Goal: Navigation & Orientation: Find specific page/section

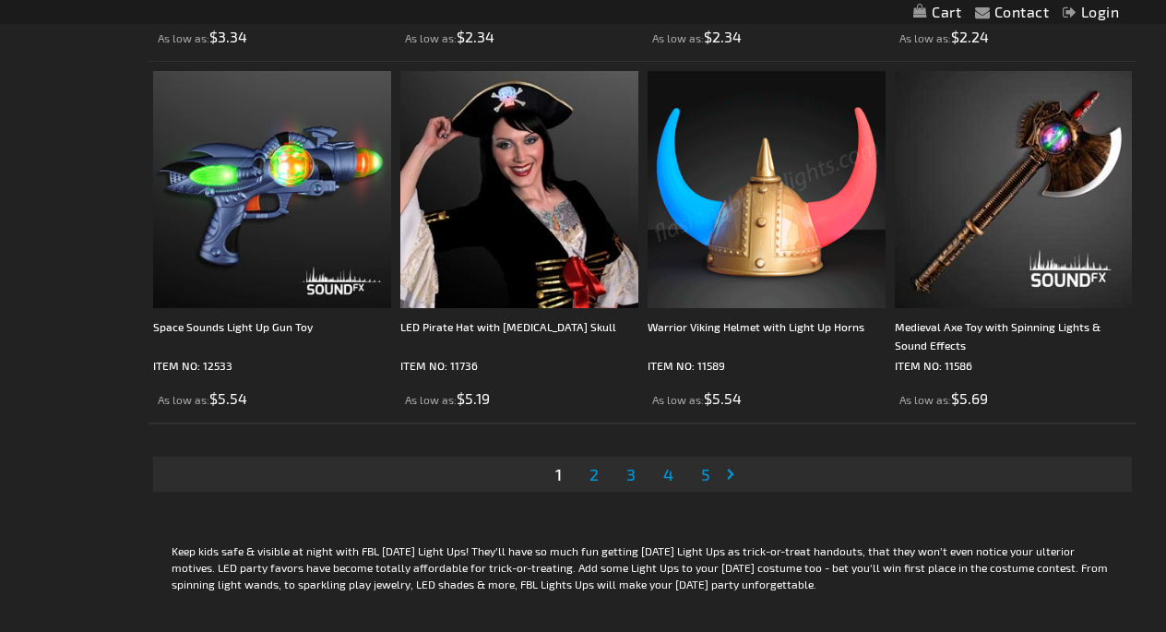
scroll to position [5553, 0]
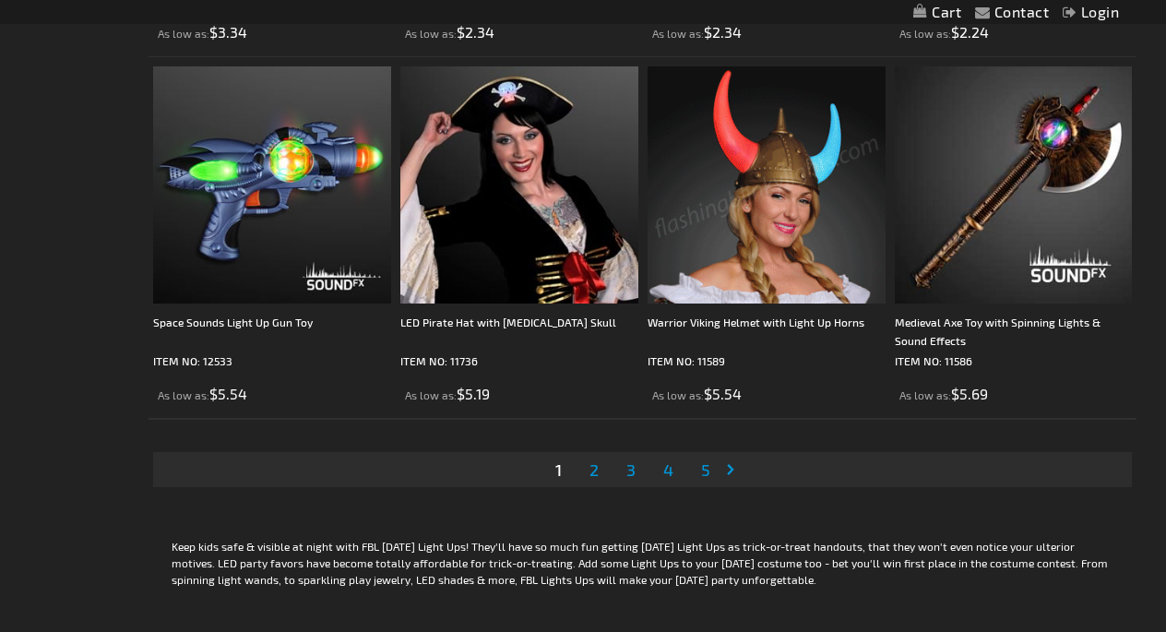
click at [593, 470] on span "2" at bounding box center [593, 469] width 9 height 20
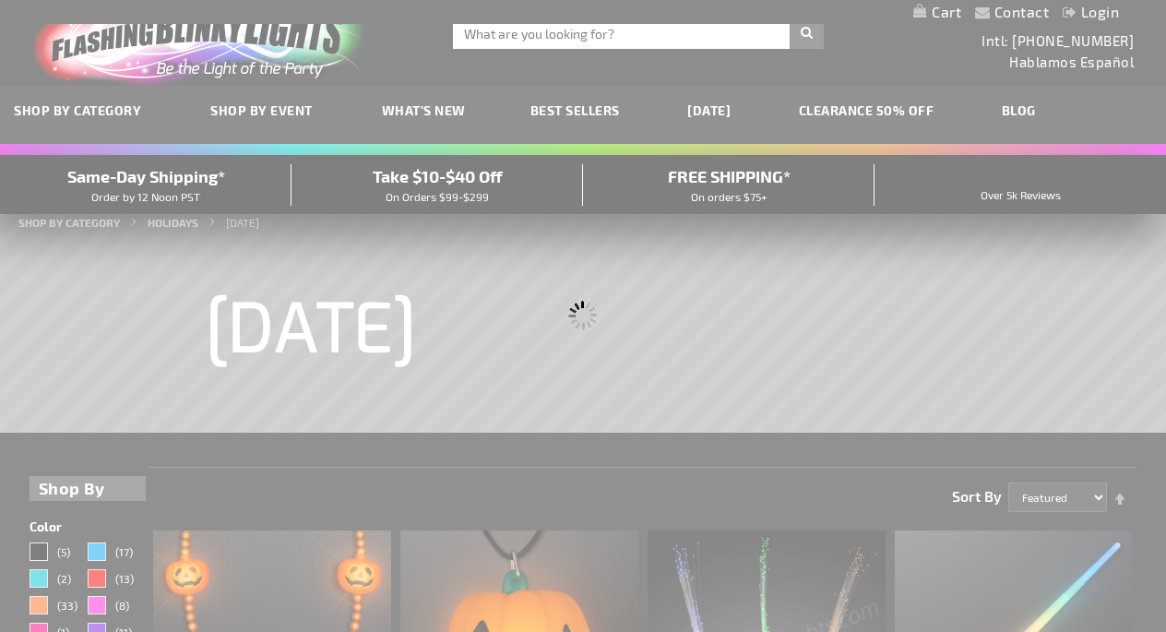
scroll to position [0, 0]
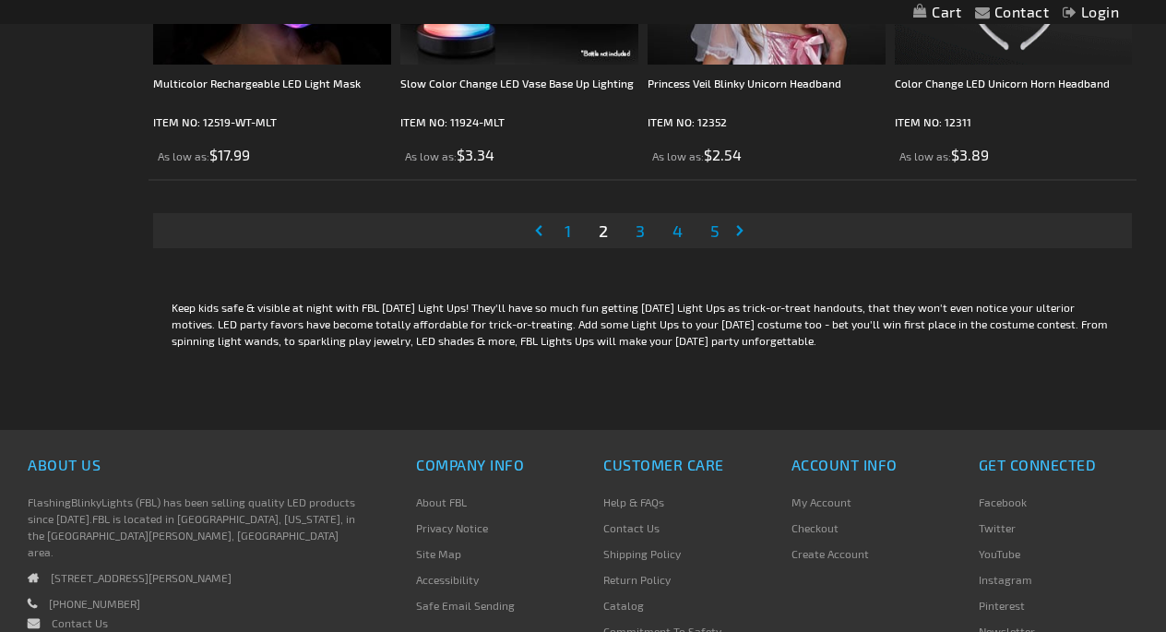
scroll to position [5793, 0]
click at [639, 232] on span "3" at bounding box center [640, 230] width 9 height 20
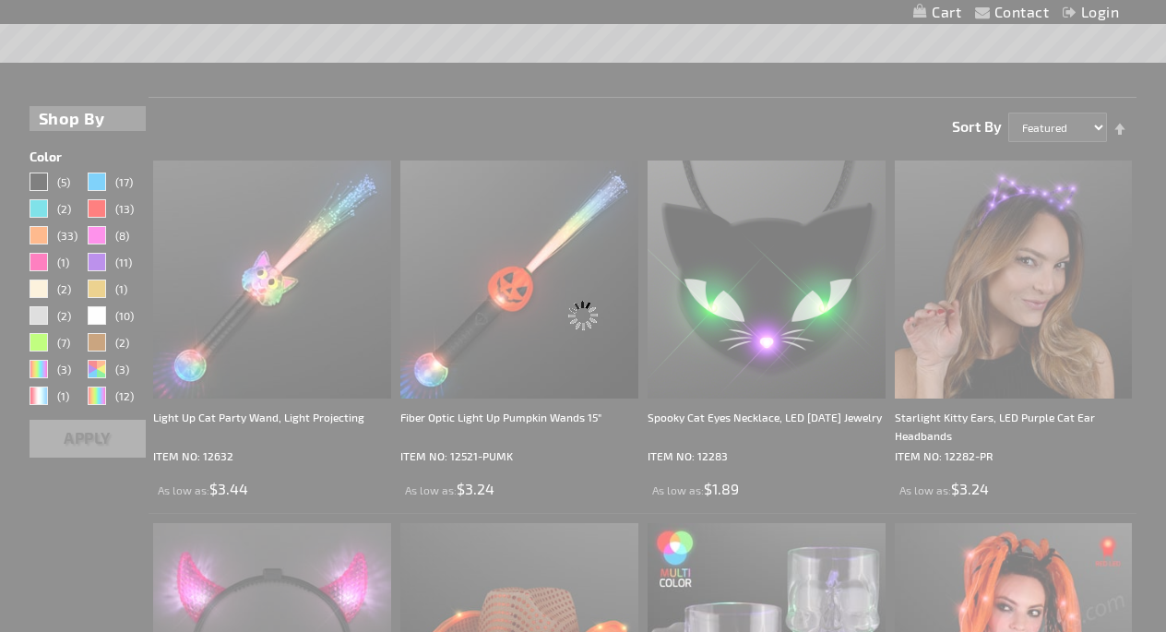
scroll to position [0, 0]
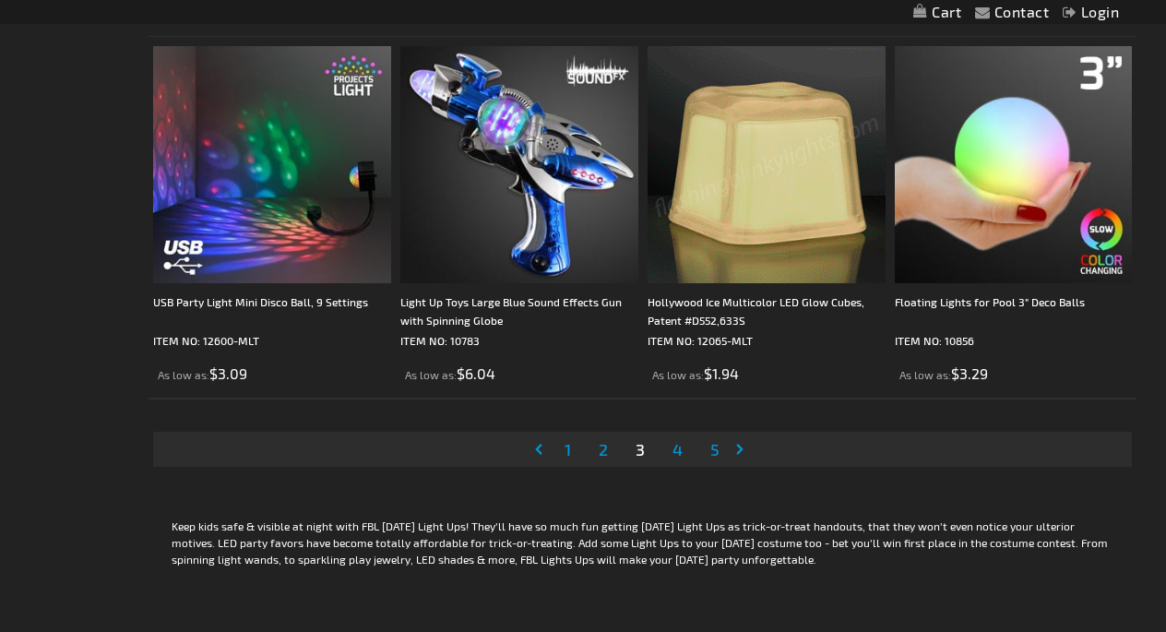
scroll to position [5554, 0]
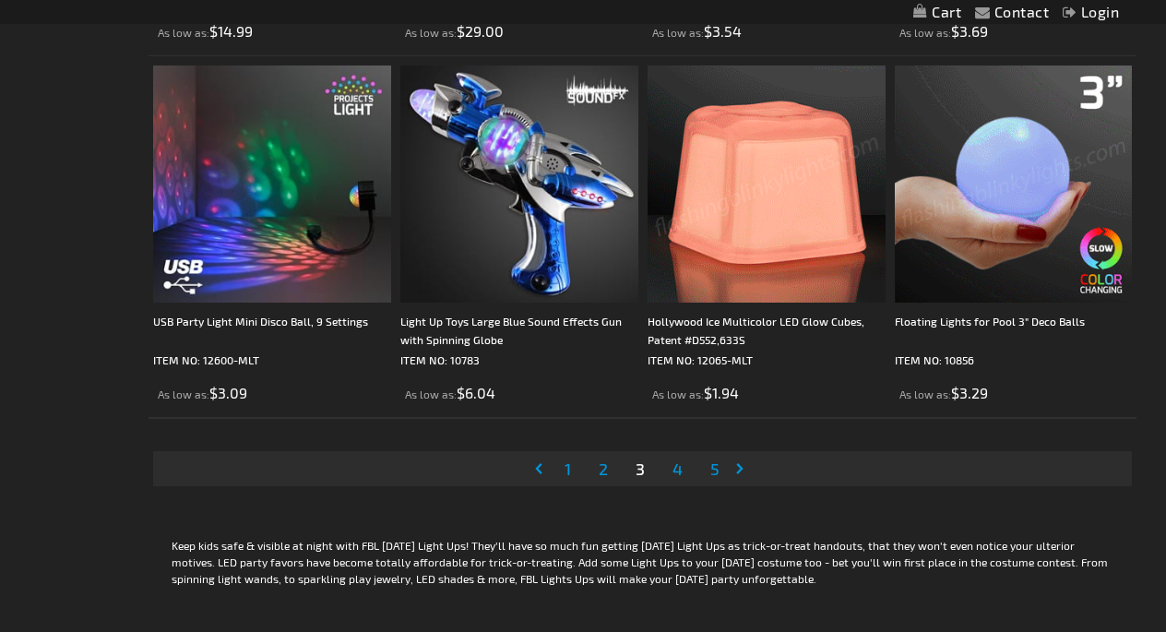
click at [677, 470] on span "4" at bounding box center [677, 468] width 10 height 20
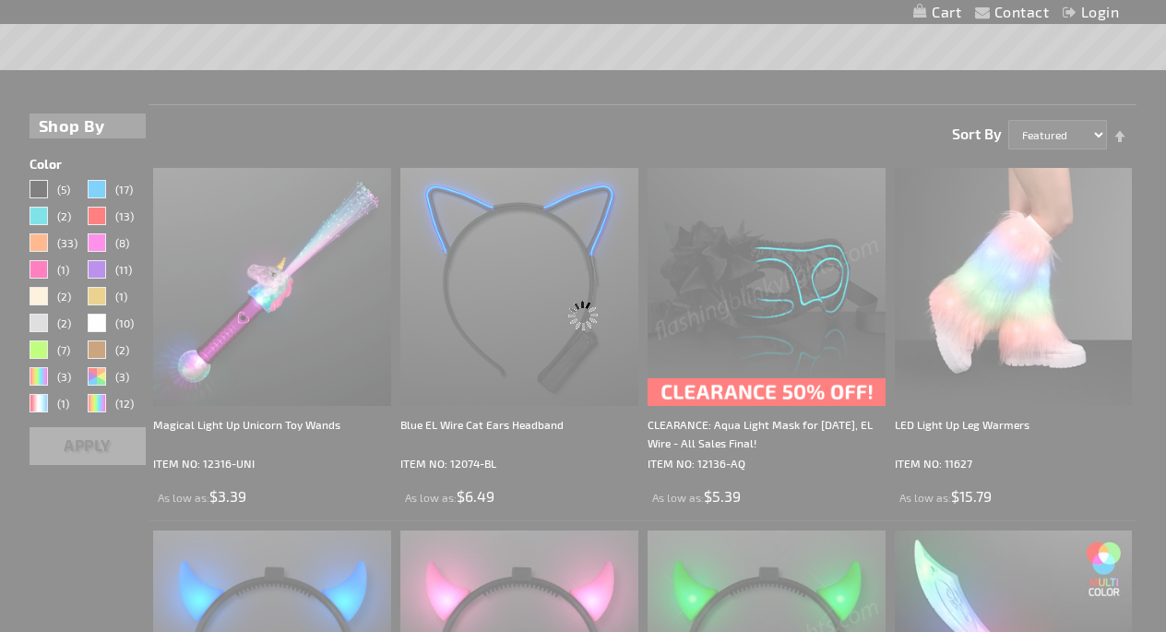
scroll to position [0, 0]
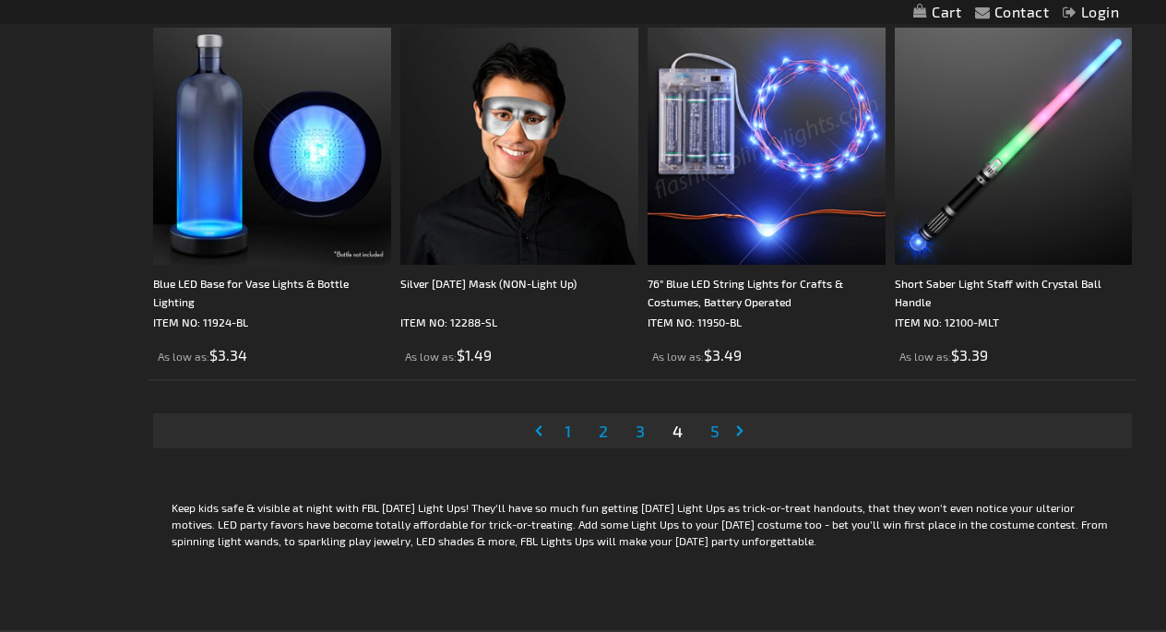
scroll to position [5599, 0]
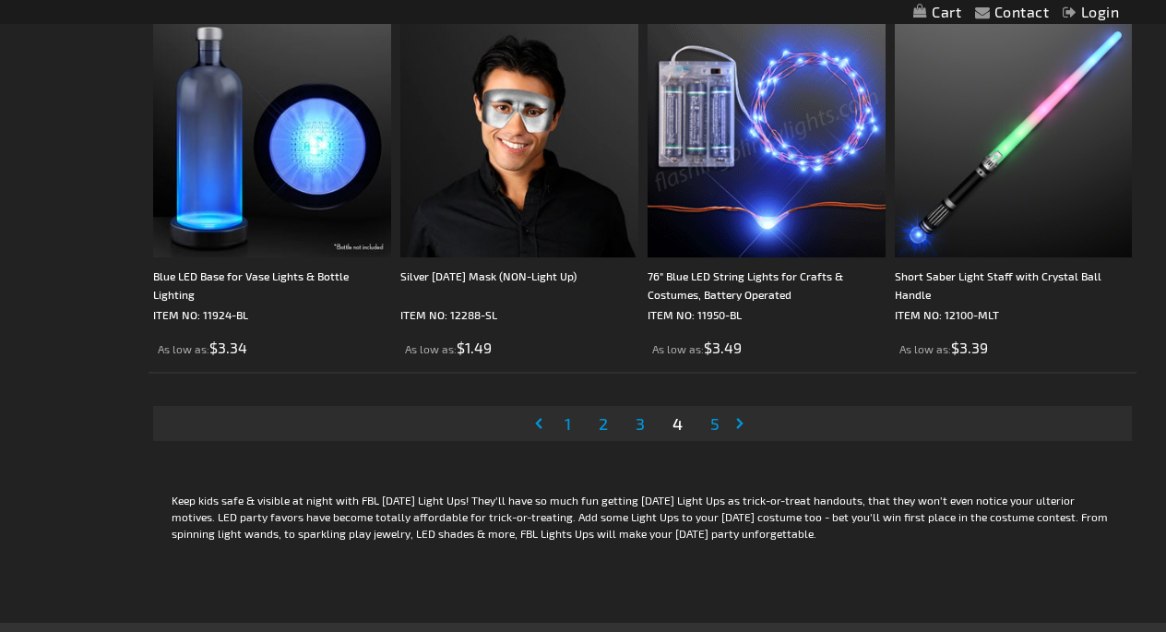
click at [717, 425] on span "5" at bounding box center [714, 423] width 9 height 20
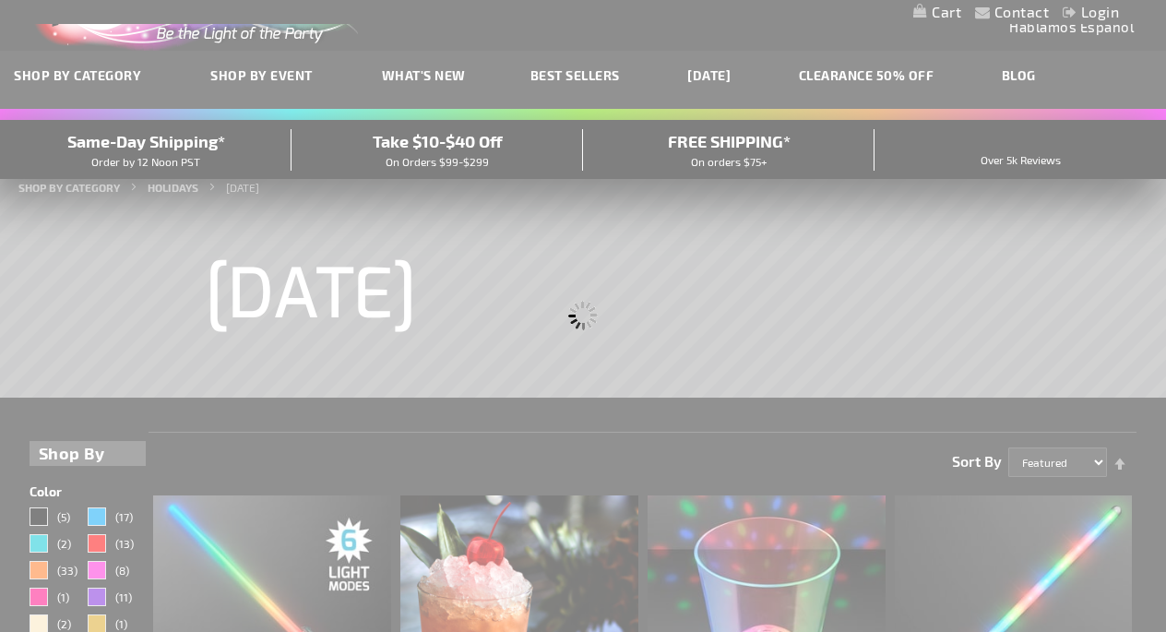
scroll to position [0, 0]
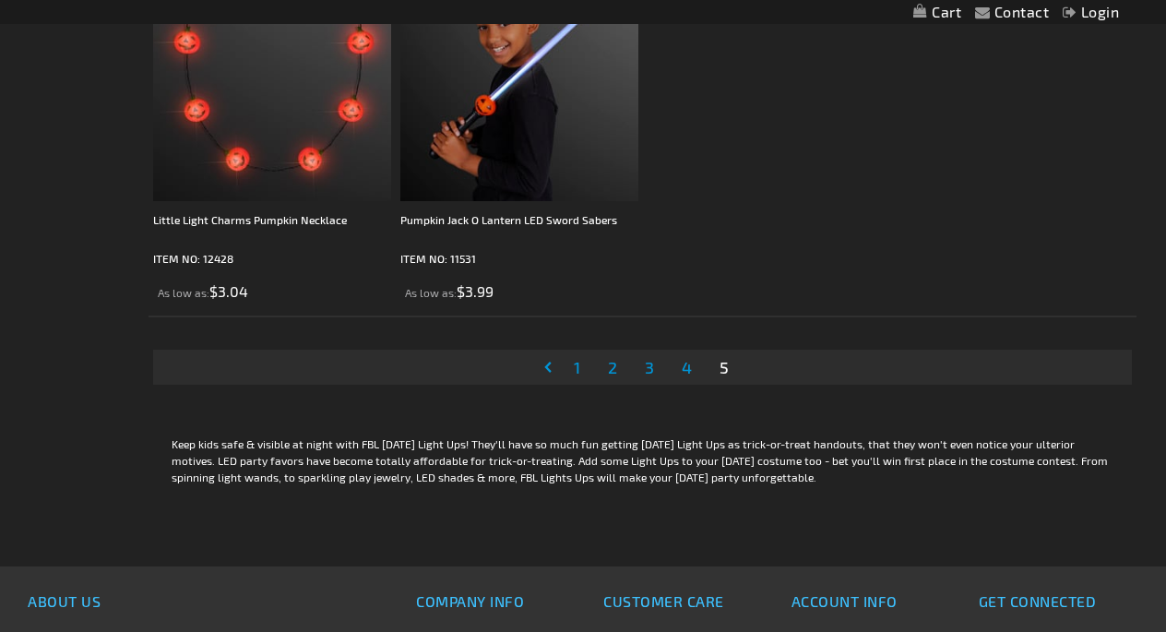
scroll to position [3483, 0]
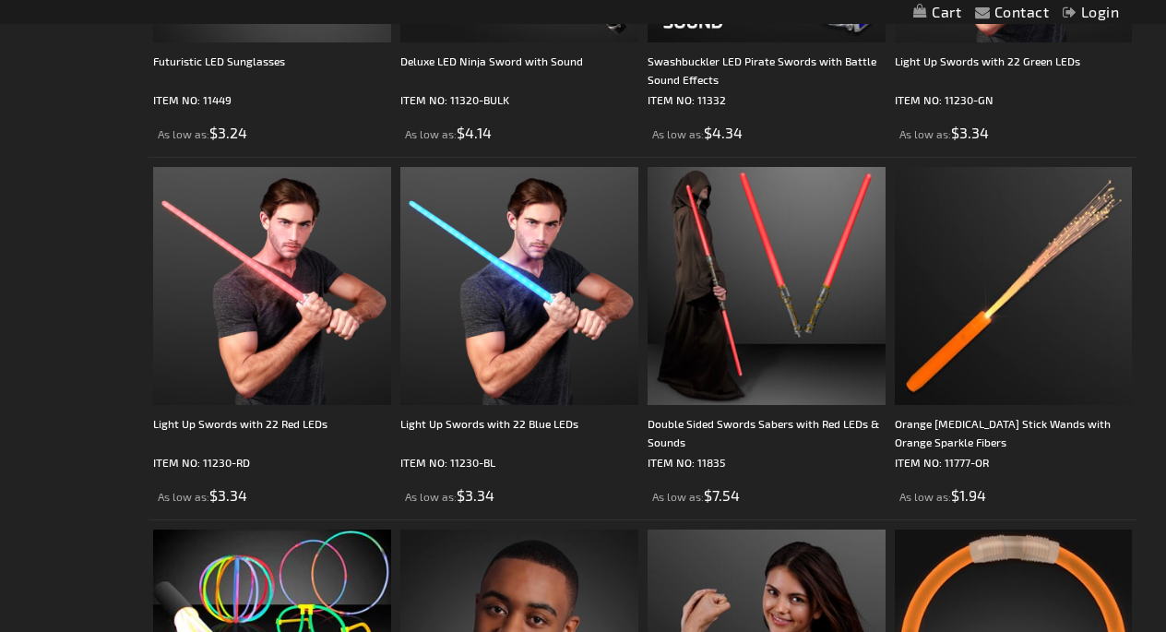
scroll to position [2917, 0]
